Goal: Task Accomplishment & Management: Use online tool/utility

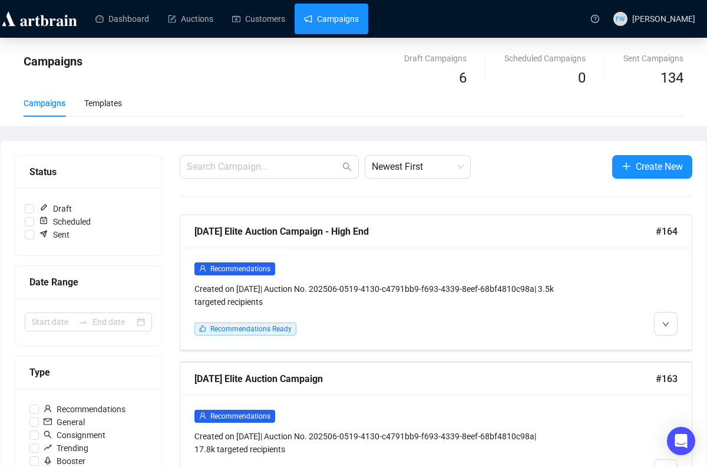
scroll to position [146, 0]
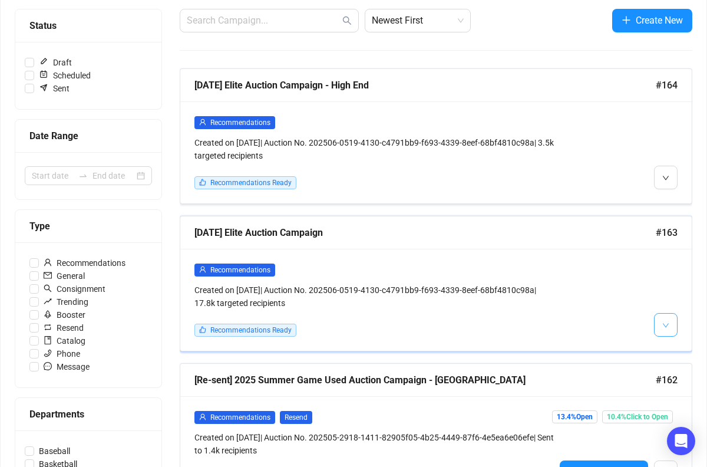
click at [671, 326] on button "button" at bounding box center [666, 325] width 24 height 24
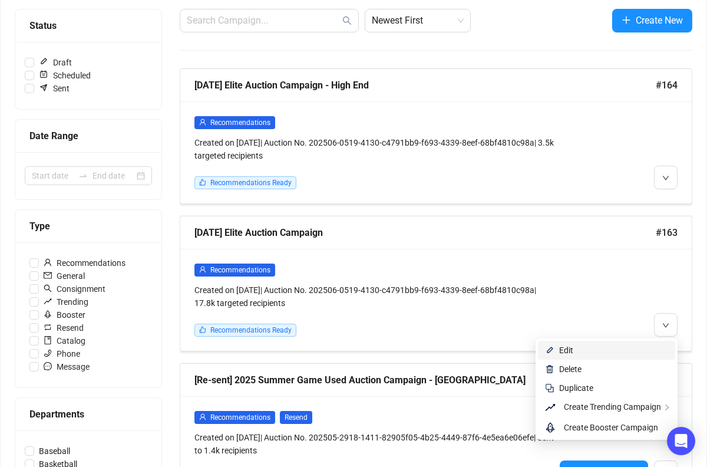
click at [612, 345] on span "Edit" at bounding box center [613, 349] width 109 height 13
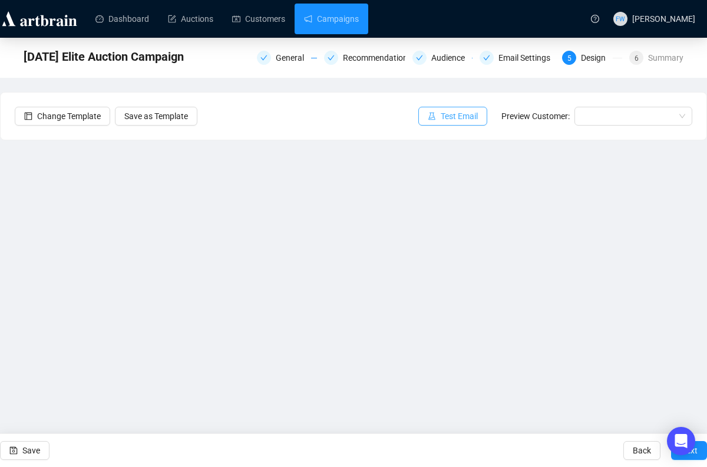
click at [472, 117] on span "Test Email" at bounding box center [459, 116] width 37 height 13
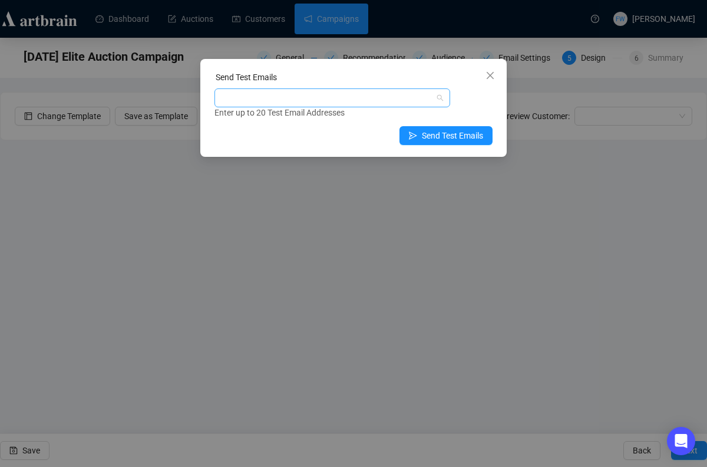
click at [372, 99] on div at bounding box center [326, 98] width 219 height 16
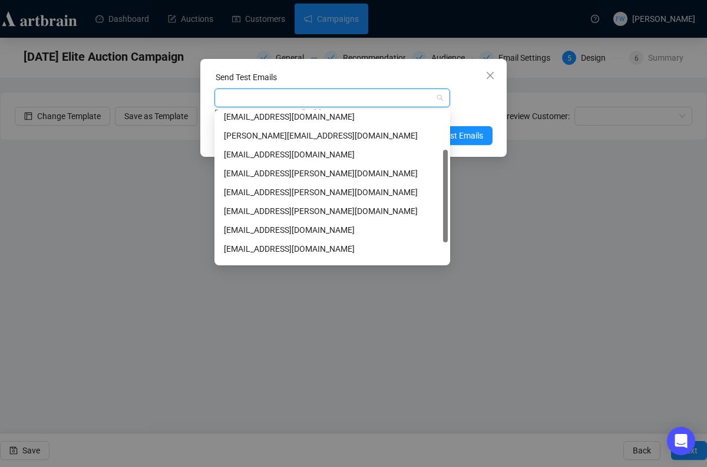
scroll to position [62, 0]
click at [310, 227] on div "[EMAIL_ADDRESS][DOMAIN_NAME]" at bounding box center [332, 228] width 217 height 13
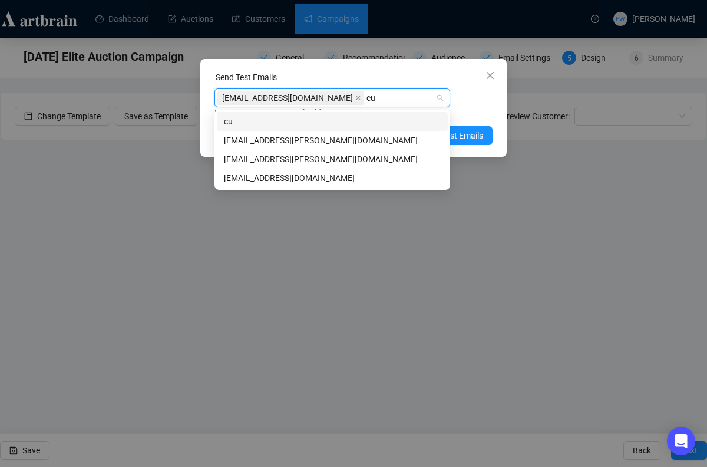
scroll to position [0, 0]
type input "cun"
click at [293, 176] on div "[EMAIL_ADDRESS][DOMAIN_NAME]" at bounding box center [332, 177] width 217 height 13
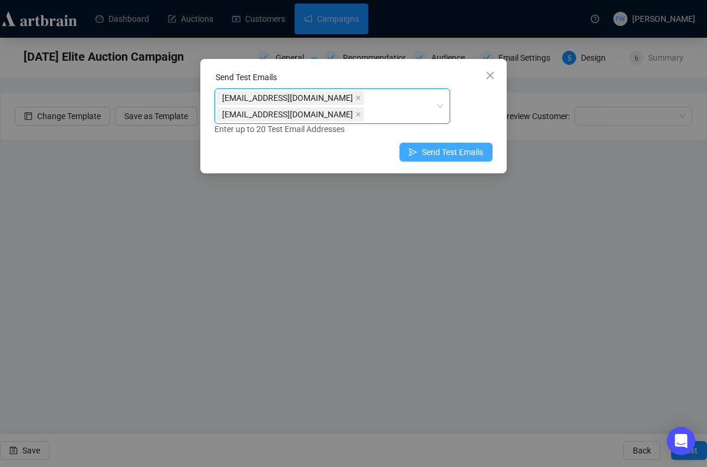
click at [473, 150] on span "Send Test Emails" at bounding box center [452, 152] width 61 height 13
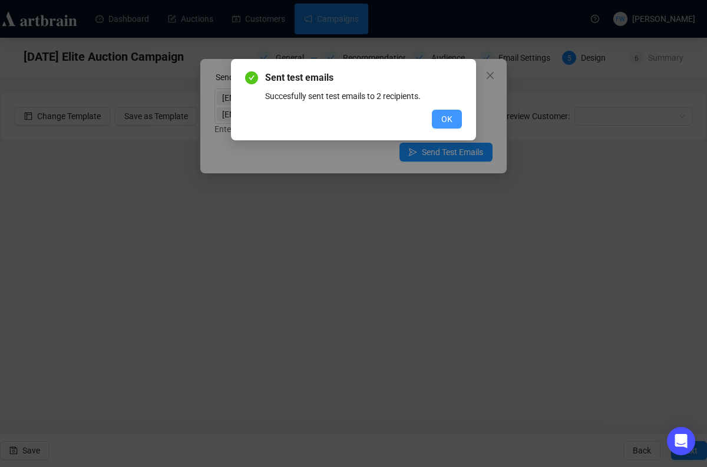
click at [448, 119] on span "OK" at bounding box center [446, 119] width 11 height 13
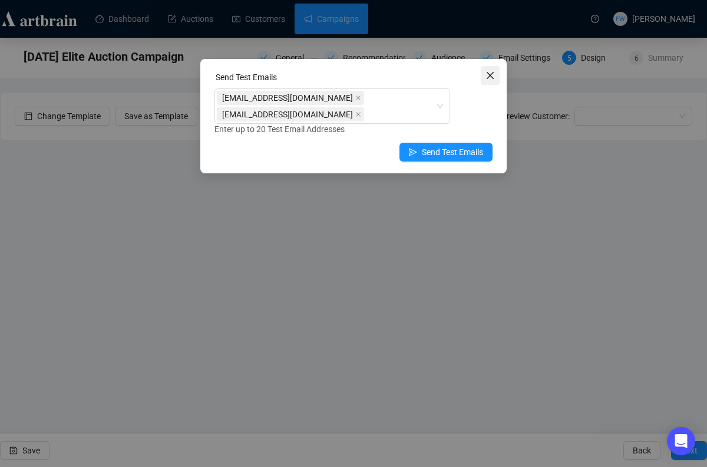
click at [491, 77] on icon "close" at bounding box center [489, 75] width 9 height 9
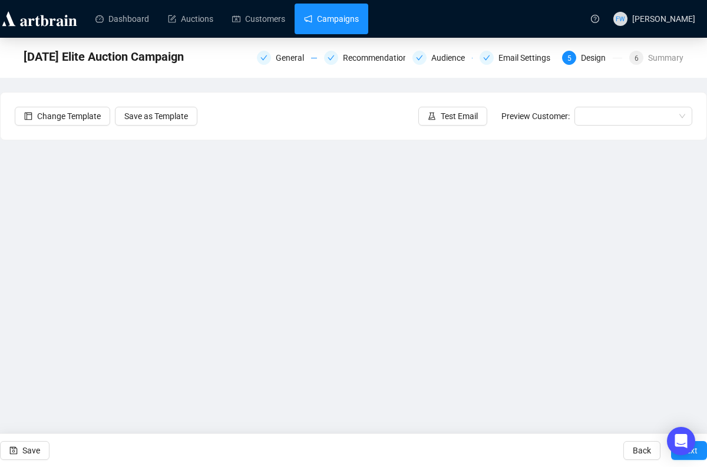
click at [329, 20] on link "Campaigns" at bounding box center [331, 19] width 55 height 31
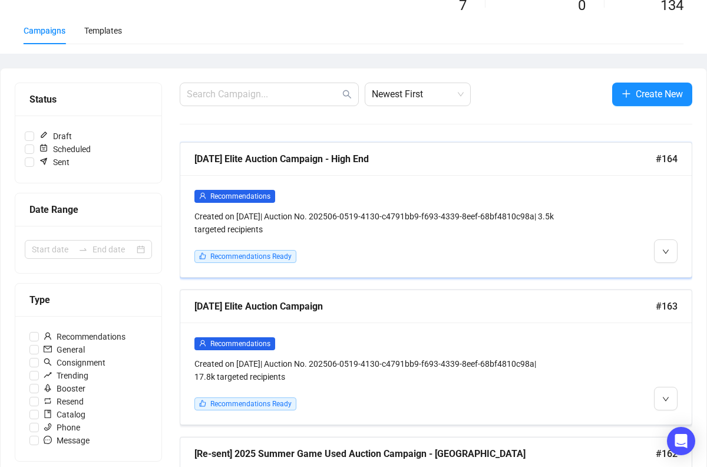
scroll to position [75, 0]
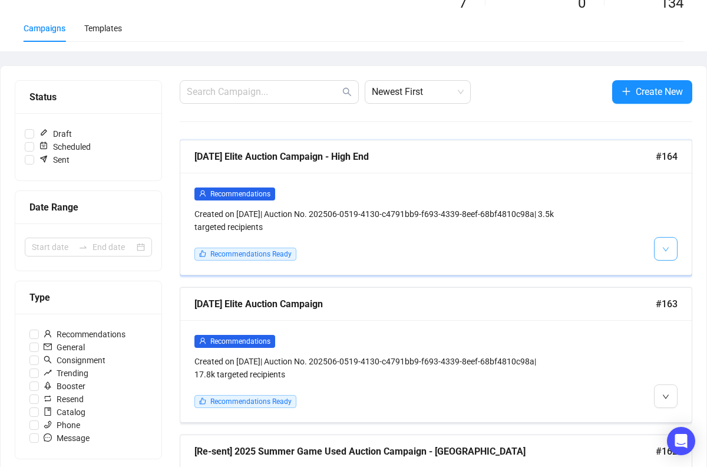
click at [661, 243] on button "button" at bounding box center [666, 249] width 24 height 24
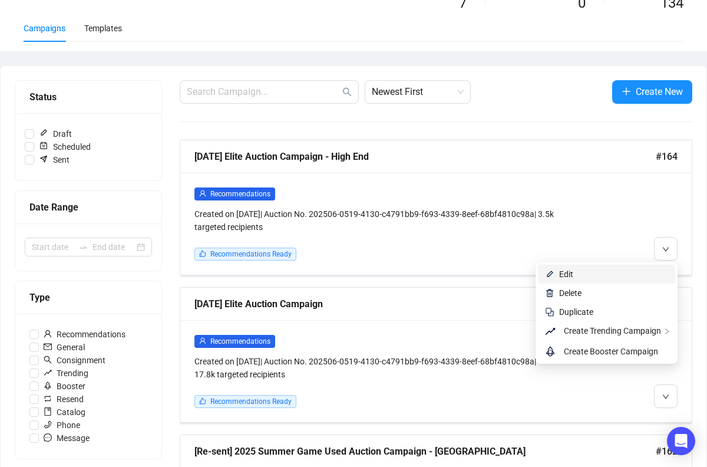
click at [619, 267] on span "Edit" at bounding box center [613, 273] width 109 height 13
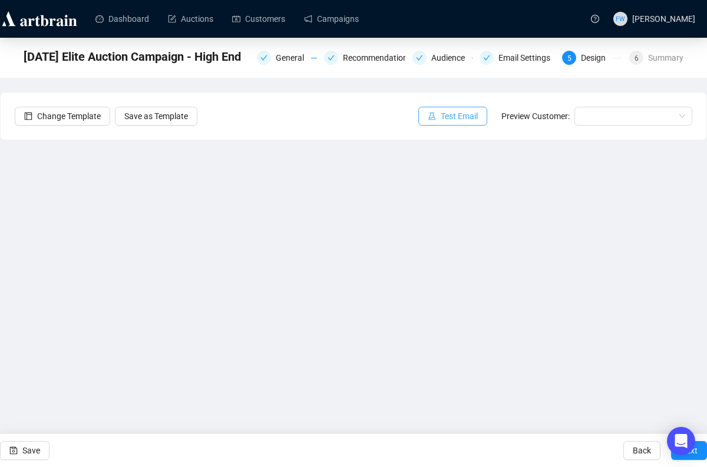
click at [471, 122] on span "Test Email" at bounding box center [459, 116] width 37 height 13
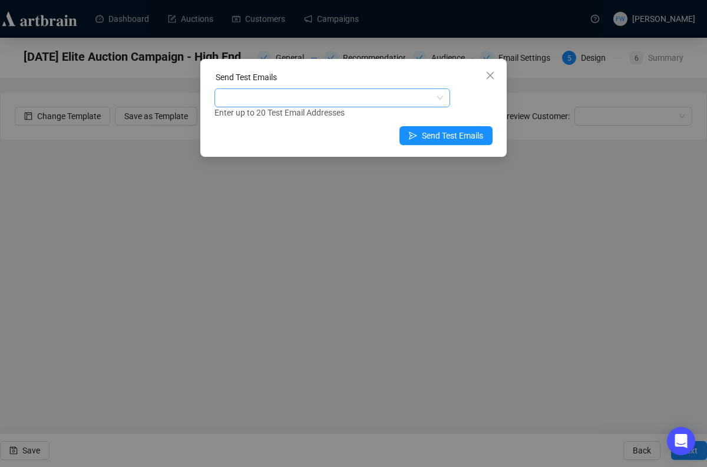
click at [404, 97] on div at bounding box center [326, 98] width 219 height 16
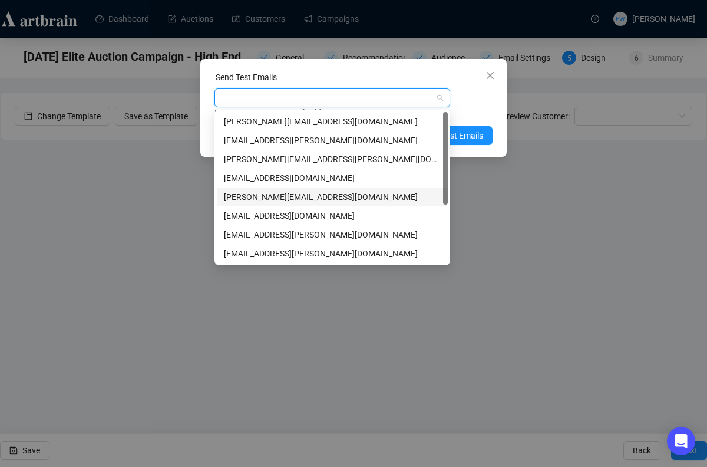
scroll to position [94, 0]
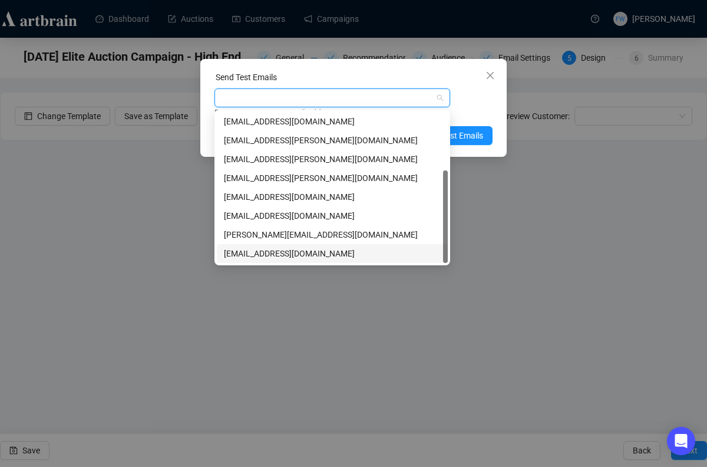
click at [326, 254] on div "[EMAIL_ADDRESS][DOMAIN_NAME]" at bounding box center [332, 253] width 217 height 13
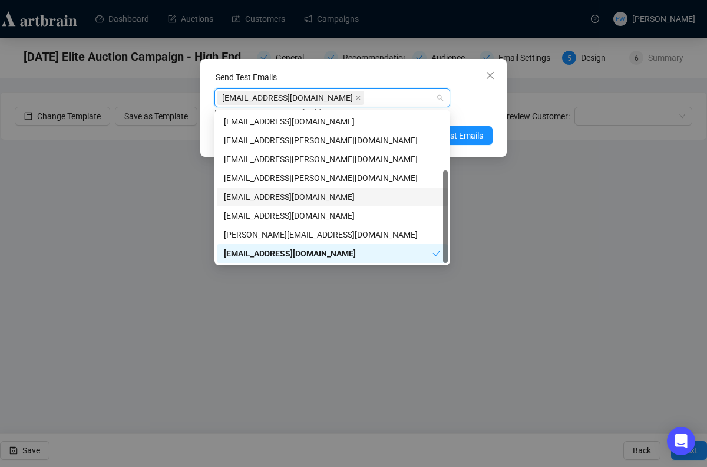
click at [326, 195] on div "[EMAIL_ADDRESS][DOMAIN_NAME]" at bounding box center [332, 196] width 217 height 13
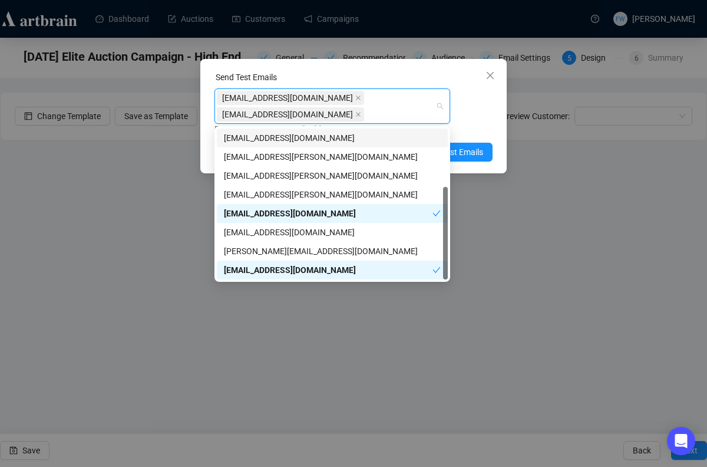
click at [482, 111] on div "[EMAIL_ADDRESS][DOMAIN_NAME] [DOMAIN_NAME][EMAIL_ADDRESS][DOMAIN_NAME] Enter up…" at bounding box center [353, 111] width 278 height 47
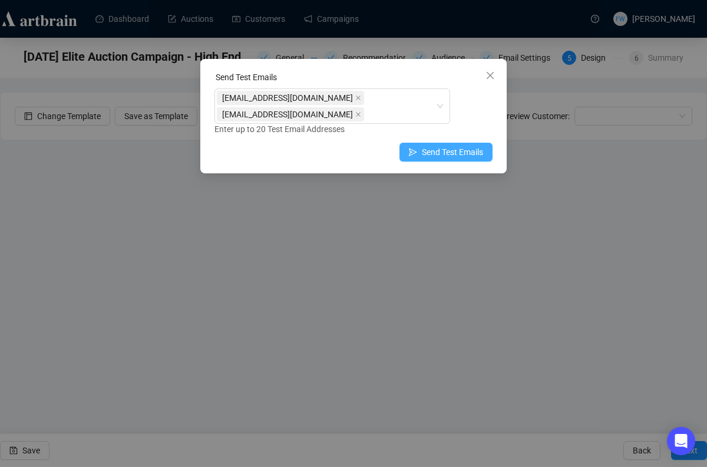
click at [464, 154] on span "Send Test Emails" at bounding box center [452, 152] width 61 height 13
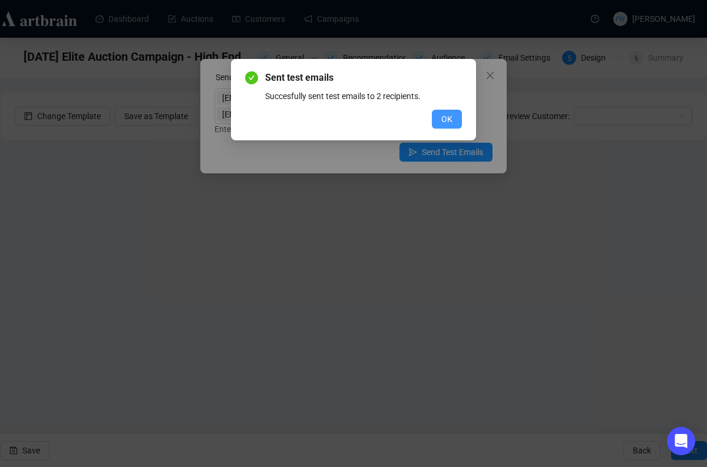
click at [438, 111] on button "OK" at bounding box center [447, 119] width 30 height 19
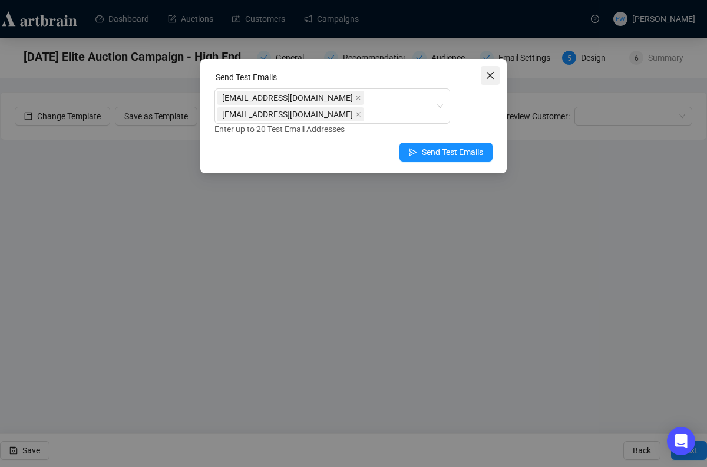
click at [487, 77] on icon "close" at bounding box center [489, 75] width 9 height 9
